Goal: Information Seeking & Learning: Learn about a topic

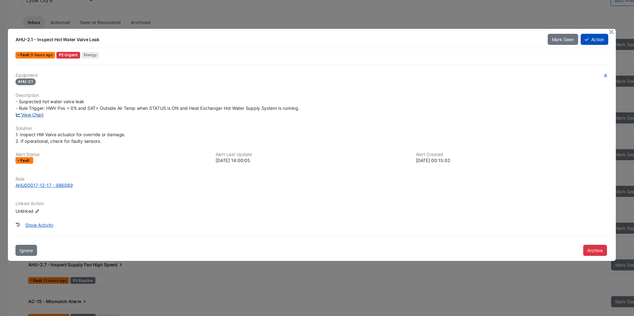
click at [81, 134] on link "View Chart" at bounding box center [81, 133] width 23 height 4
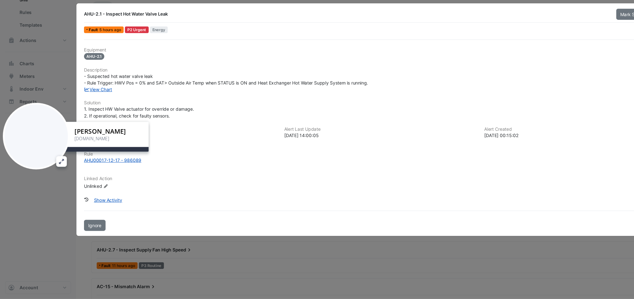
drag, startPoint x: 40, startPoint y: 266, endPoint x: 37, endPoint y: 159, distance: 106.2
click at [37, 159] on div at bounding box center [29, 162] width 55 height 55
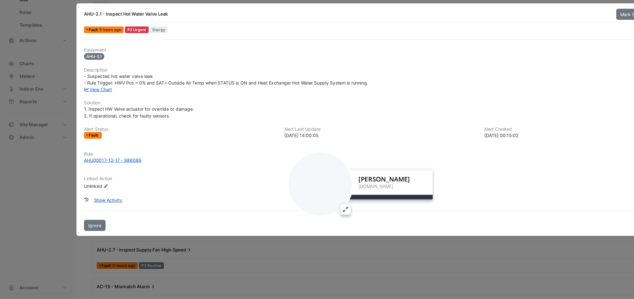
drag, startPoint x: 37, startPoint y: 157, endPoint x: 276, endPoint y: 198, distance: 242.1
click at [274, 197] on div at bounding box center [266, 202] width 55 height 55
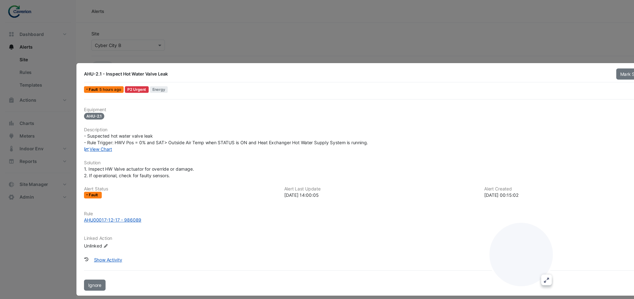
drag, startPoint x: 270, startPoint y: 195, endPoint x: 437, endPoint y: 204, distance: 167.6
click at [437, 204] on div at bounding box center [433, 211] width 55 height 55
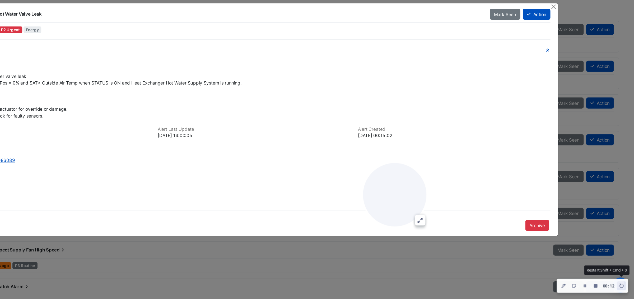
click at [624, 288] on icon "Restart Recording" at bounding box center [623, 288] width 4 height 4
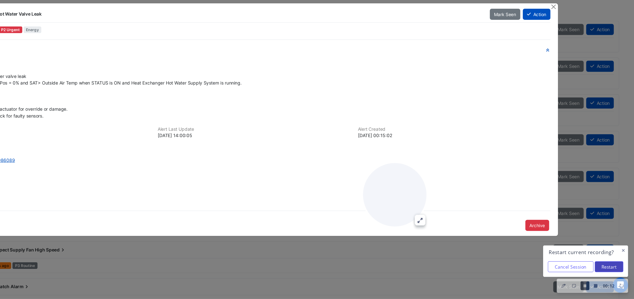
click at [612, 273] on button "Restart" at bounding box center [613, 271] width 24 height 9
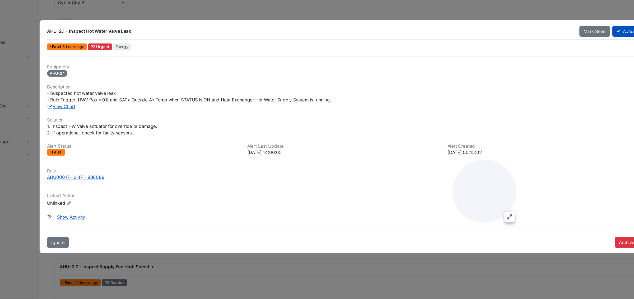
drag, startPoint x: 102, startPoint y: 61, endPoint x: 141, endPoint y: 61, distance: 38.8
click at [141, 61] on div "AHU-2.1 - Inspect Hot Water Valve Leak" at bounding box center [288, 61] width 437 height 5
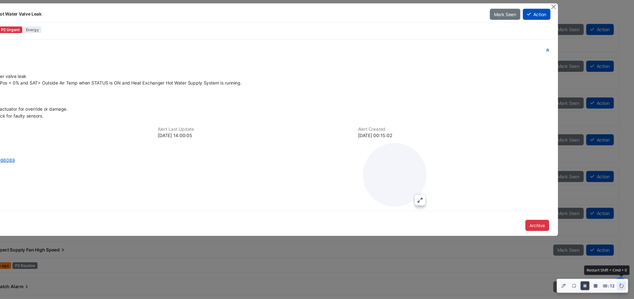
click at [624, 288] on icon "Restart Recording" at bounding box center [622, 288] width 3 height 4
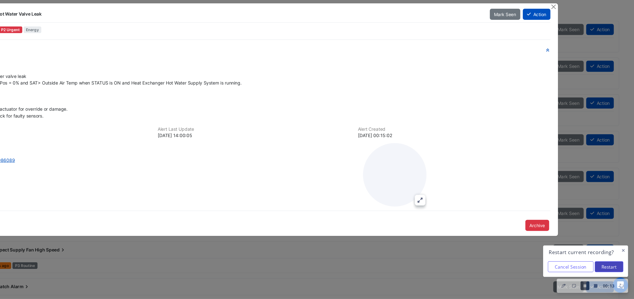
click at [613, 271] on button "Restart" at bounding box center [613, 271] width 24 height 9
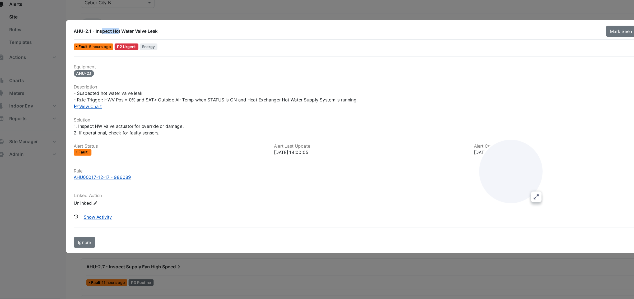
drag, startPoint x: 70, startPoint y: 62, endPoint x: 84, endPoint y: 62, distance: 14.5
click at [84, 62] on div "AHU-2.1 - Inspect Hot Water Valve Leak" at bounding box center [288, 61] width 437 height 5
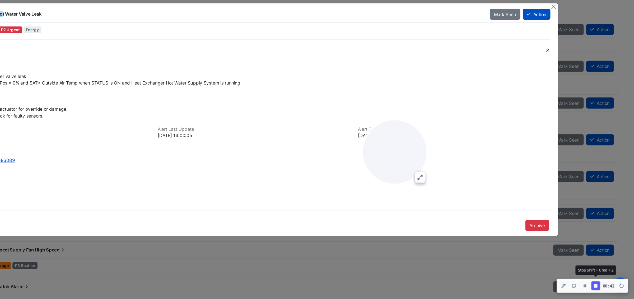
click at [600, 288] on icon "Finish Recording" at bounding box center [601, 287] width 3 height 3
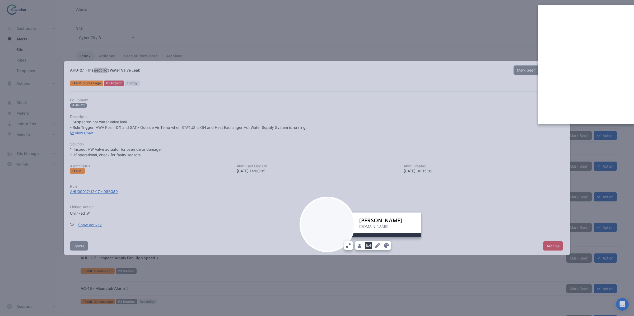
drag, startPoint x: 35, startPoint y: 282, endPoint x: 329, endPoint y: 220, distance: 300.9
click at [329, 220] on div at bounding box center [326, 224] width 55 height 55
click at [348, 247] on icon "Expand Camera" at bounding box center [348, 244] width 4 height 5
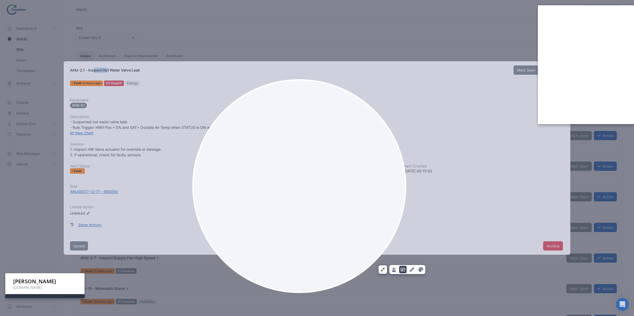
drag, startPoint x: 190, startPoint y: 190, endPoint x: 377, endPoint y: 169, distance: 188.0
click at [377, 169] on div at bounding box center [299, 186] width 214 height 214
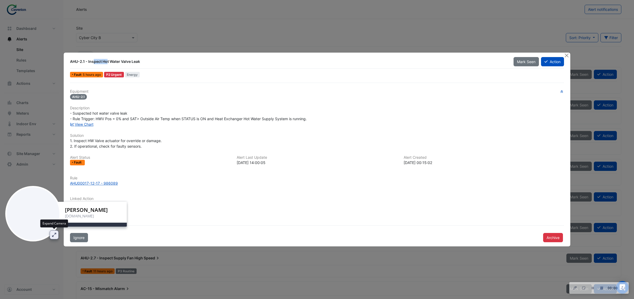
click at [55, 236] on icon "Expand Camera" at bounding box center [54, 234] width 4 height 5
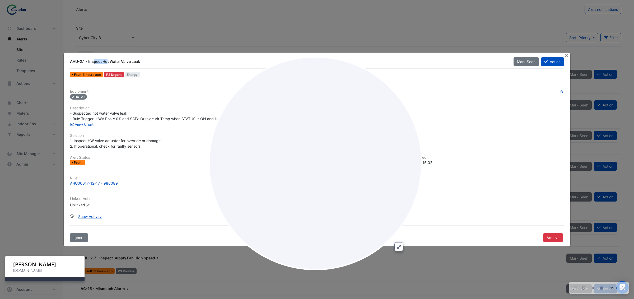
drag, startPoint x: 98, startPoint y: 174, endPoint x: 302, endPoint y: 149, distance: 204.7
click at [302, 149] on div at bounding box center [315, 163] width 214 height 214
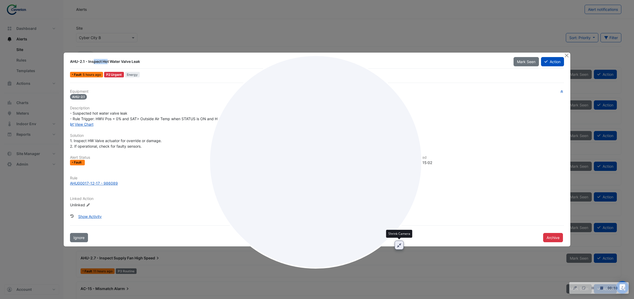
click at [400, 244] on icon "Shrink Camera" at bounding box center [399, 245] width 4 height 4
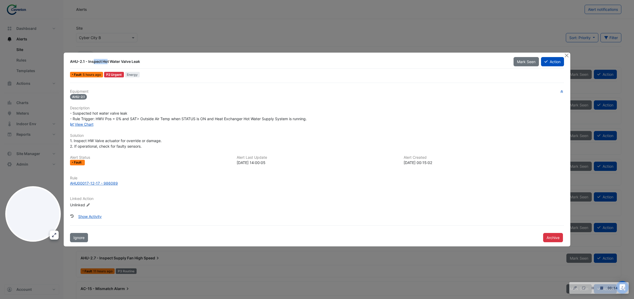
drag, startPoint x: 94, startPoint y: 61, endPoint x: 142, endPoint y: 61, distance: 48.1
click at [142, 61] on div "AHU-2.1 - Inspect Hot Water Valve Leak" at bounding box center [288, 61] width 437 height 5
click at [622, 289] on icon "Restart Recording" at bounding box center [623, 288] width 4 height 4
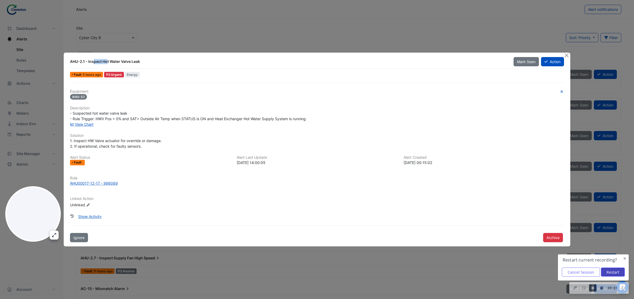
click at [607, 274] on button "Restart" at bounding box center [613, 271] width 24 height 9
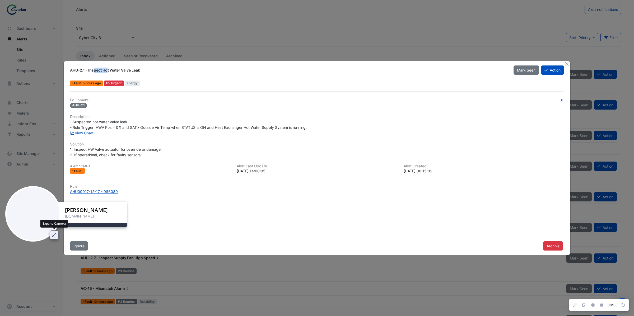
click at [55, 236] on icon "Expand Camera" at bounding box center [54, 235] width 4 height 5
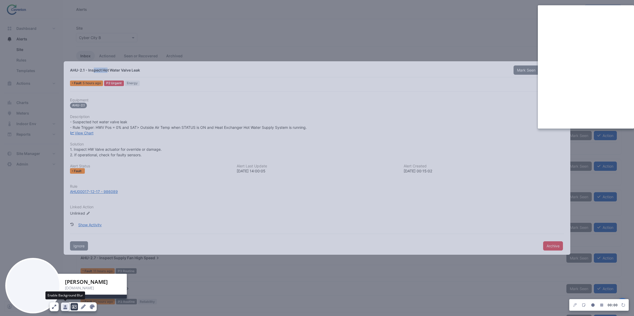
click at [65, 308] on icon "Enable Background Blur" at bounding box center [65, 307] width 4 height 4
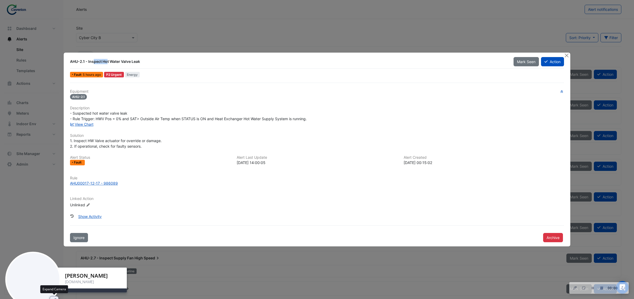
click at [55, 298] on icon "Expand Camera" at bounding box center [54, 300] width 4 height 5
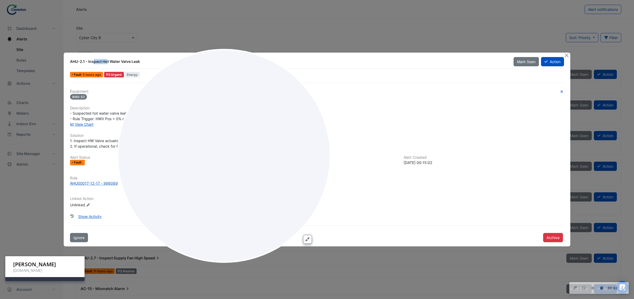
drag, startPoint x: 147, startPoint y: 190, endPoint x: 258, endPoint y: 156, distance: 116.7
click at [258, 156] on div at bounding box center [224, 156] width 214 height 214
click at [308, 240] on icon "Shrink Camera" at bounding box center [307, 239] width 4 height 5
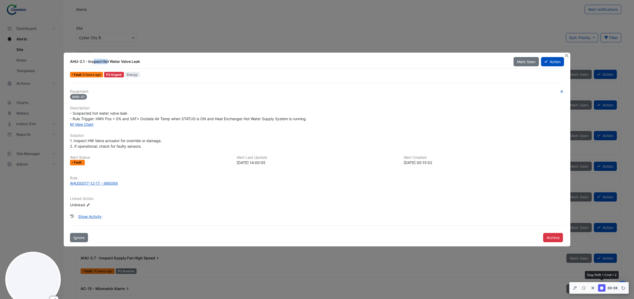
click at [600, 287] on icon "Finish Recording" at bounding box center [601, 287] width 3 height 3
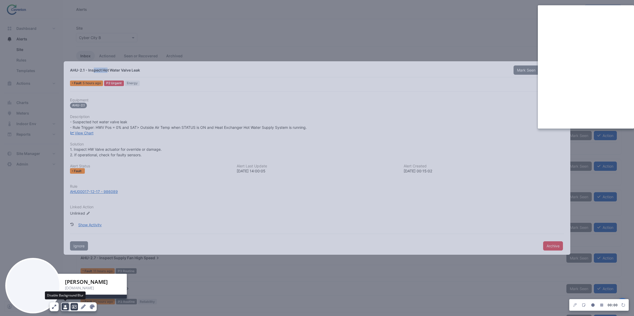
click at [68, 309] on icon "Disable Background Blur" at bounding box center [65, 306] width 5 height 5
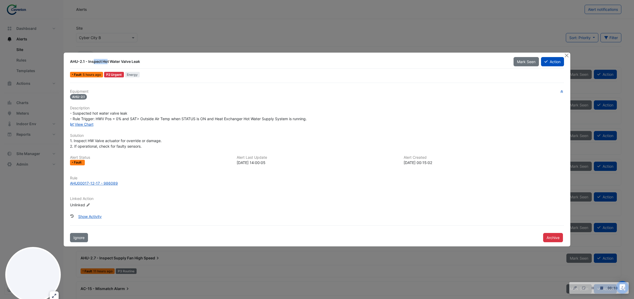
click at [105, 61] on div "AHU-2.1 - Inspect Hot Water Valve Leak" at bounding box center [288, 61] width 437 height 5
drag, startPoint x: 70, startPoint y: 61, endPoint x: 83, endPoint y: 61, distance: 12.9
click at [83, 61] on div "AHU-2.1 - Inspect Hot Water Valve Leak" at bounding box center [288, 61] width 437 height 5
drag, startPoint x: 117, startPoint y: 61, endPoint x: 146, endPoint y: 60, distance: 28.8
click at [146, 60] on div "AHU-2.1 - Inspect Hot Water Valve Leak" at bounding box center [288, 61] width 437 height 5
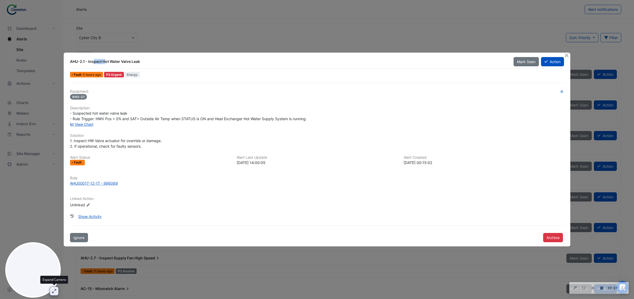
click at [55, 293] on icon "Expand Camera" at bounding box center [54, 291] width 4 height 5
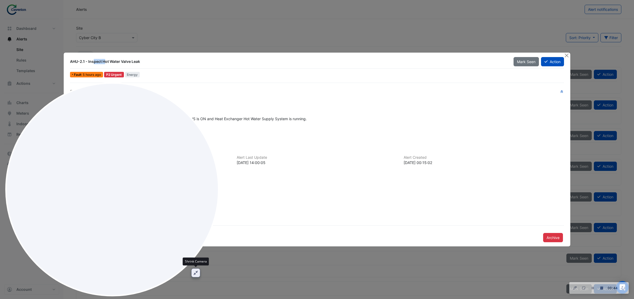
click at [195, 273] on icon "Shrink Camera" at bounding box center [196, 272] width 4 height 5
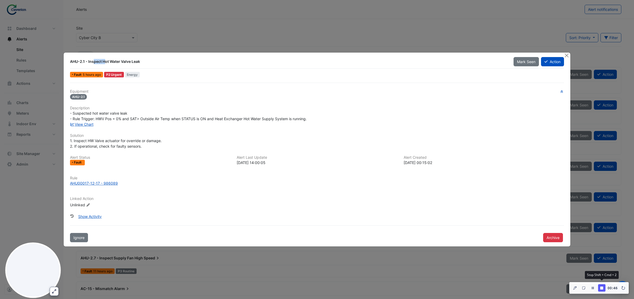
click at [600, 288] on icon "Finish Recording" at bounding box center [601, 287] width 3 height 3
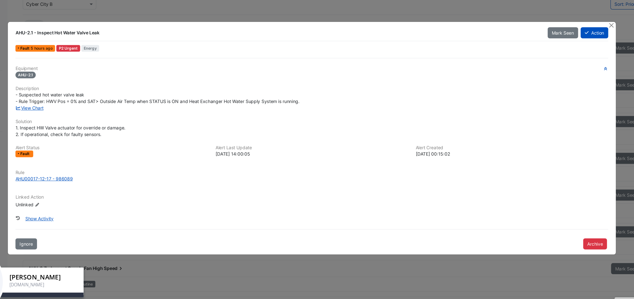
click at [101, 269] on div "[DOMAIN_NAME]" at bounding box center [92, 271] width 54 height 5
drag, startPoint x: 102, startPoint y: 270, endPoint x: 138, endPoint y: 236, distance: 49.5
click at [140, 234] on html "Alerts Alert notifications Site Select a Site × Cyber City B Sort: Priority Pri…" at bounding box center [317, 236] width 634 height 473
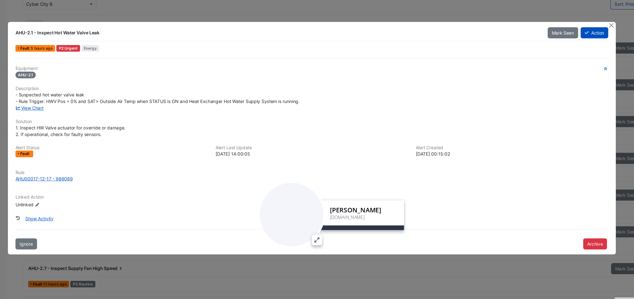
drag, startPoint x: 59, startPoint y: 270, endPoint x: 326, endPoint y: 214, distance: 272.8
click at [326, 214] on div at bounding box center [299, 212] width 55 height 55
drag, startPoint x: 411, startPoint y: 228, endPoint x: 505, endPoint y: 255, distance: 97.3
click at [411, 228] on div "Equipment AHU-2.1 Description - Suspected hot water valve leak - Rule Trigger: …" at bounding box center [317, 162] width 498 height 159
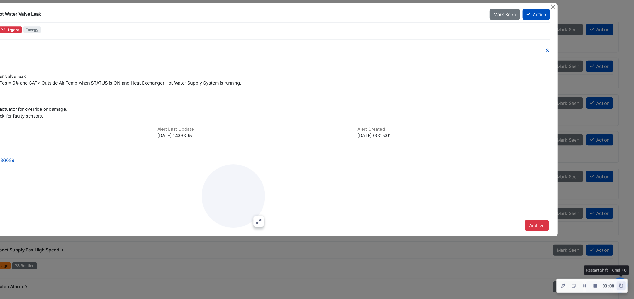
click at [622, 288] on icon "Restart Recording" at bounding box center [623, 288] width 4 height 4
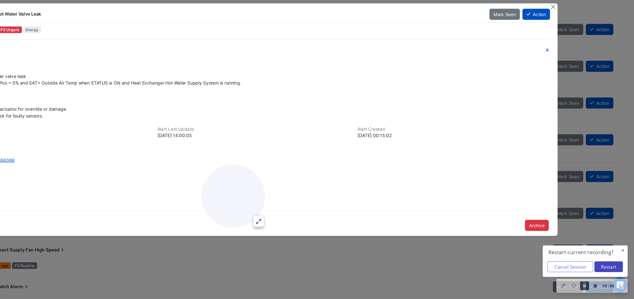
click at [616, 274] on button "Restart" at bounding box center [613, 271] width 24 height 9
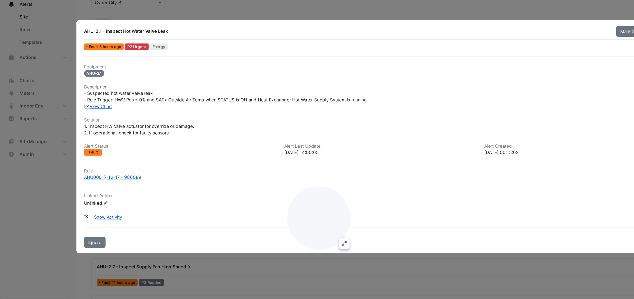
drag, startPoint x: 294, startPoint y: 187, endPoint x: 257, endPoint y: 204, distance: 40.3
click at [260, 208] on div at bounding box center [265, 217] width 55 height 55
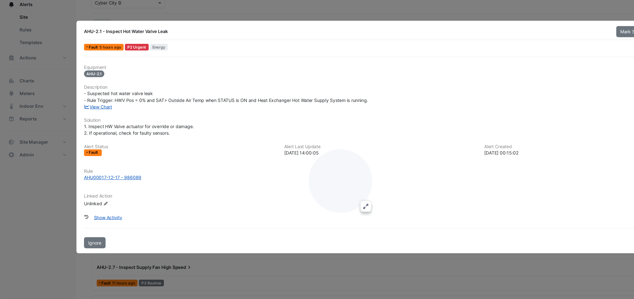
drag, startPoint x: 321, startPoint y: 243, endPoint x: 291, endPoint y: 172, distance: 76.7
click at [291, 172] on div at bounding box center [283, 185] width 55 height 55
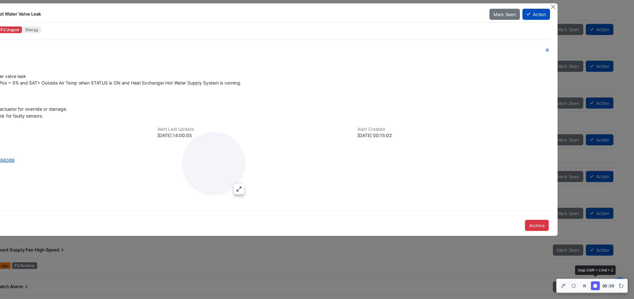
click at [601, 287] on icon "Finish Recording" at bounding box center [601, 287] width 3 height 3
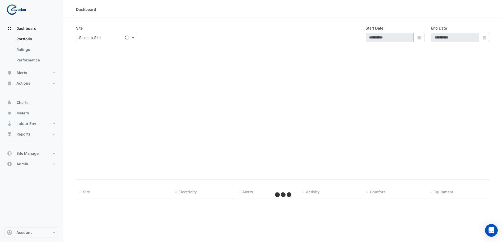
type input "**********"
select select "***"
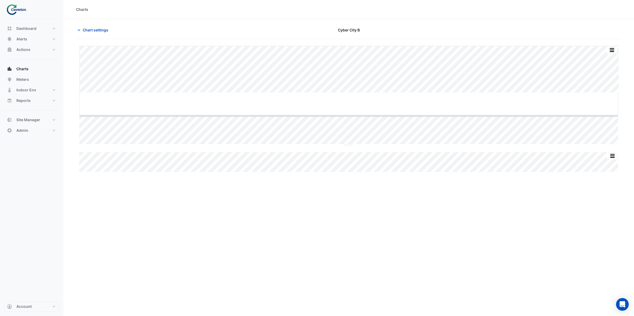
drag, startPoint x: 347, startPoint y: 92, endPoint x: 345, endPoint y: 121, distance: 29.1
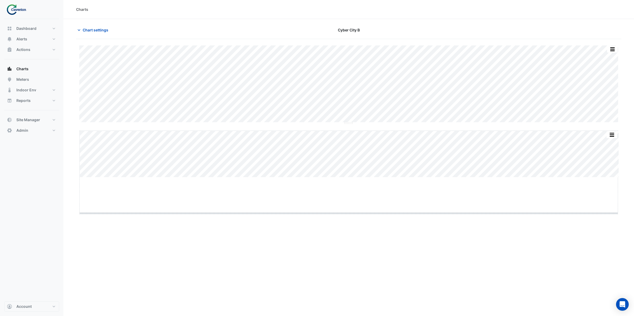
drag, startPoint x: 348, startPoint y: 177, endPoint x: 340, endPoint y: 213, distance: 36.8
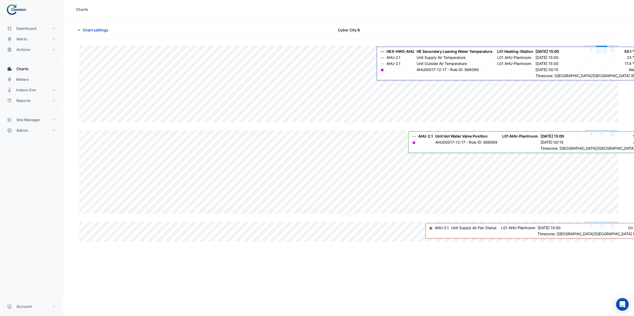
click at [599, 52] on button "button" at bounding box center [601, 49] width 11 height 7
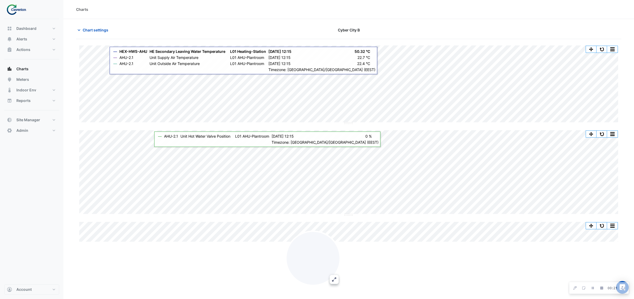
drag, startPoint x: 262, startPoint y: 209, endPoint x: 313, endPoint y: 237, distance: 58.0
click at [310, 251] on div at bounding box center [312, 257] width 55 height 55
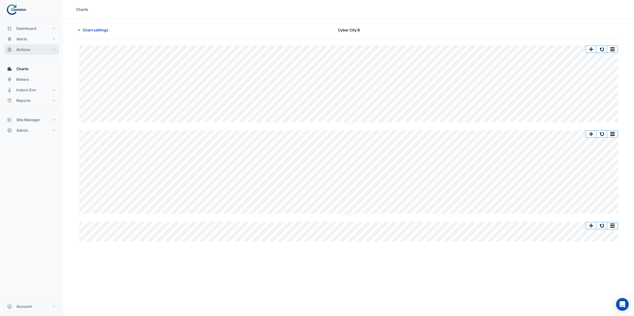
click at [26, 49] on span "Actions" at bounding box center [23, 49] width 14 height 5
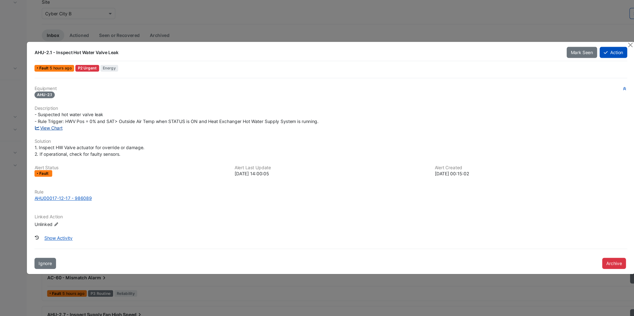
click at [85, 133] on link "View Chart" at bounding box center [81, 133] width 23 height 4
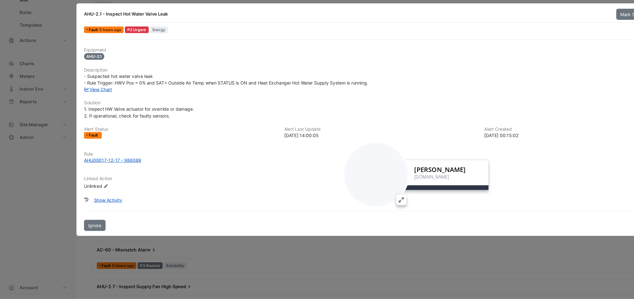
drag, startPoint x: 48, startPoint y: 257, endPoint x: 328, endPoint y: 183, distance: 289.8
click at [328, 183] on div at bounding box center [312, 194] width 55 height 55
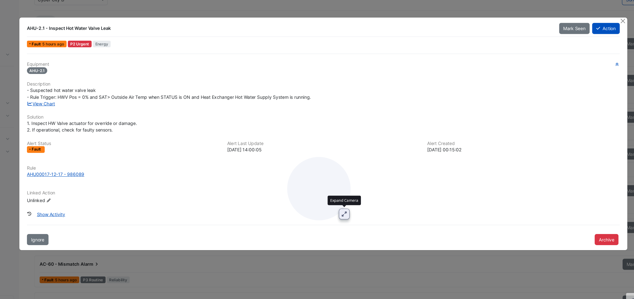
click at [331, 216] on button "Expand Camera" at bounding box center [334, 216] width 9 height 9
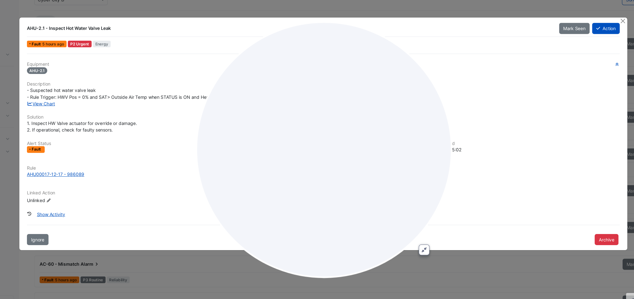
drag, startPoint x: 199, startPoint y: 173, endPoint x: 404, endPoint y: 146, distance: 206.9
click at [404, 146] on div at bounding box center [317, 163] width 214 height 214
click at [397, 246] on button "Shrink Camera" at bounding box center [400, 246] width 9 height 9
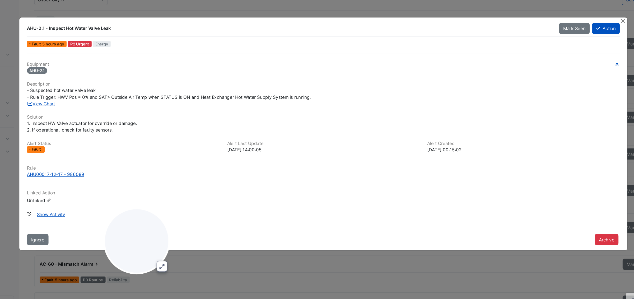
drag, startPoint x: 303, startPoint y: 186, endPoint x: 133, endPoint y: 228, distance: 175.2
click at [134, 229] on div at bounding box center [161, 238] width 55 height 55
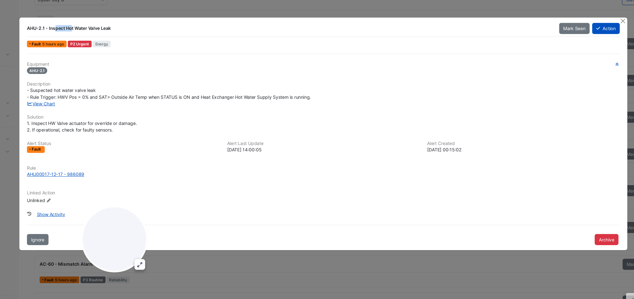
drag, startPoint x: 71, startPoint y: 62, endPoint x: 84, endPoint y: 60, distance: 13.3
click at [84, 60] on div "AHU-2.1 - Inspect Hot Water Valve Leak" at bounding box center [288, 61] width 437 height 5
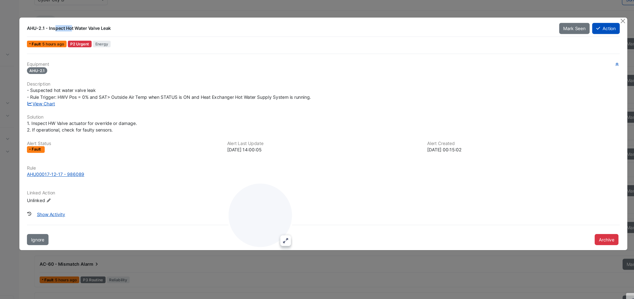
drag, startPoint x: 150, startPoint y: 238, endPoint x: 269, endPoint y: 220, distance: 120.4
click at [269, 220] on div at bounding box center [264, 217] width 55 height 55
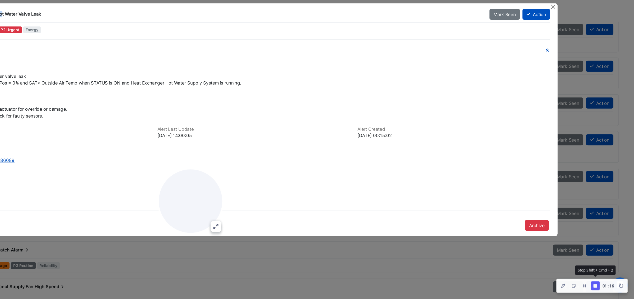
click at [601, 288] on icon "Finish Recording" at bounding box center [601, 287] width 3 height 3
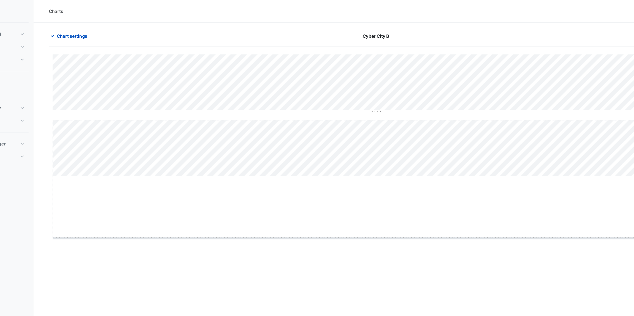
drag, startPoint x: 349, startPoint y: 147, endPoint x: 338, endPoint y: 198, distance: 52.9
drag, startPoint x: 348, startPoint y: 92, endPoint x: 347, endPoint y: 116, distance: 23.8
